Goal: Check status

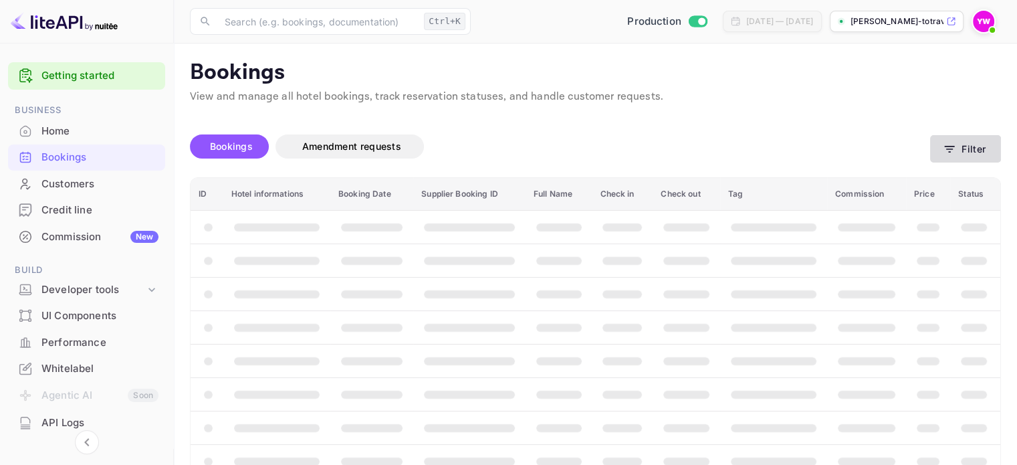
click at [948, 146] on icon "button" at bounding box center [950, 149] width 10 height 7
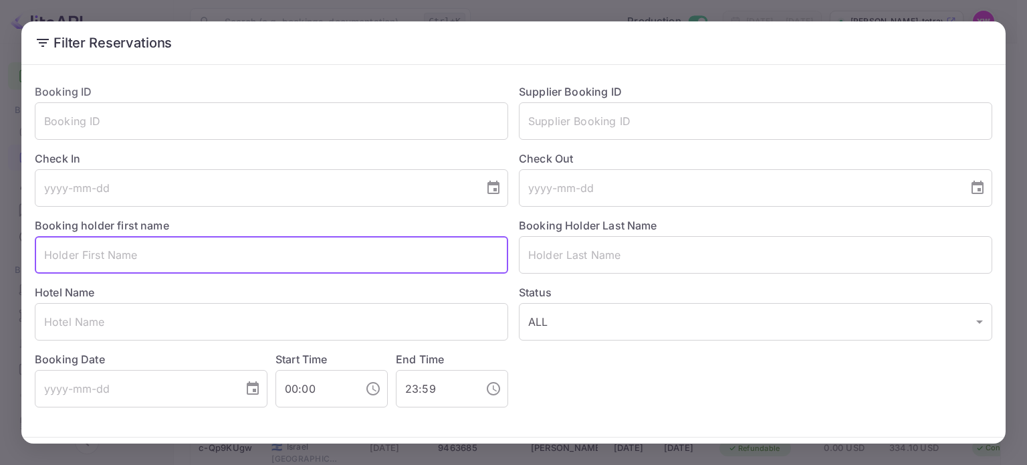
click at [163, 262] on input "text" at bounding box center [271, 254] width 473 height 37
paste input "S [PERSON_NAME]"
drag, startPoint x: 53, startPoint y: 252, endPoint x: 0, endPoint y: 251, distance: 52.8
click at [0, 251] on div "Filter Reservations Booking ID ​ Supplier Booking ID ​ Check In ​ Check Out ​ B…" at bounding box center [513, 232] width 1027 height 465
type input "[PERSON_NAME]"
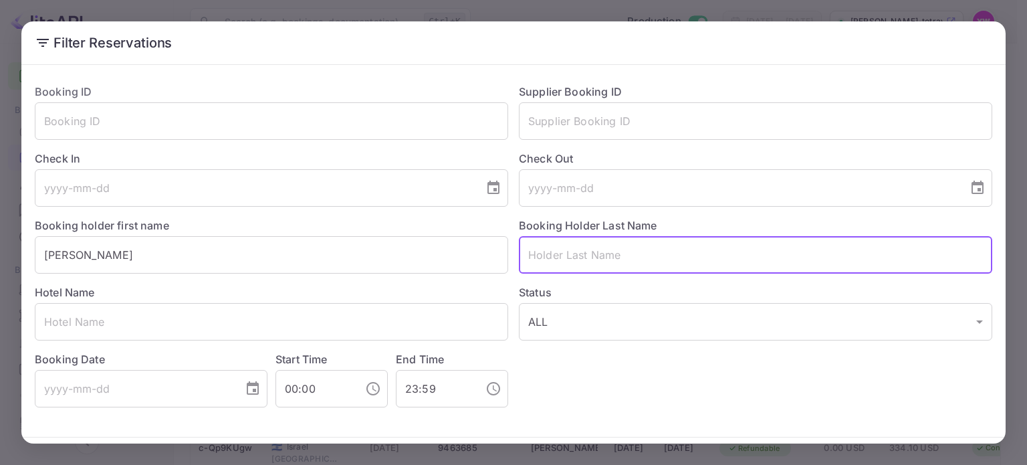
click at [682, 267] on input "text" at bounding box center [755, 254] width 473 height 37
paste input "S"
type input "S"
click at [863, 451] on button "Filter Reservations" at bounding box center [928, 465] width 130 height 29
